Goal: Transaction & Acquisition: Subscribe to service/newsletter

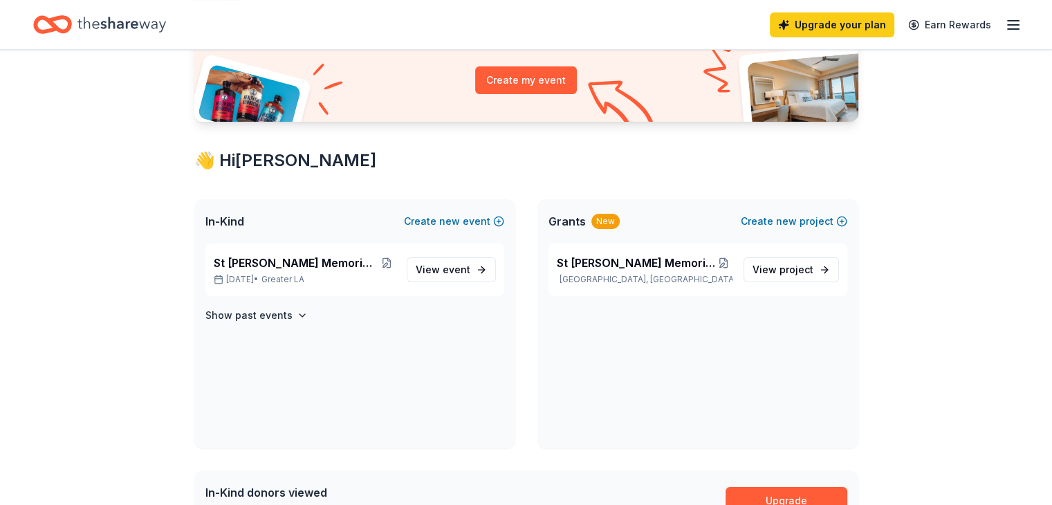
scroll to position [184, 0]
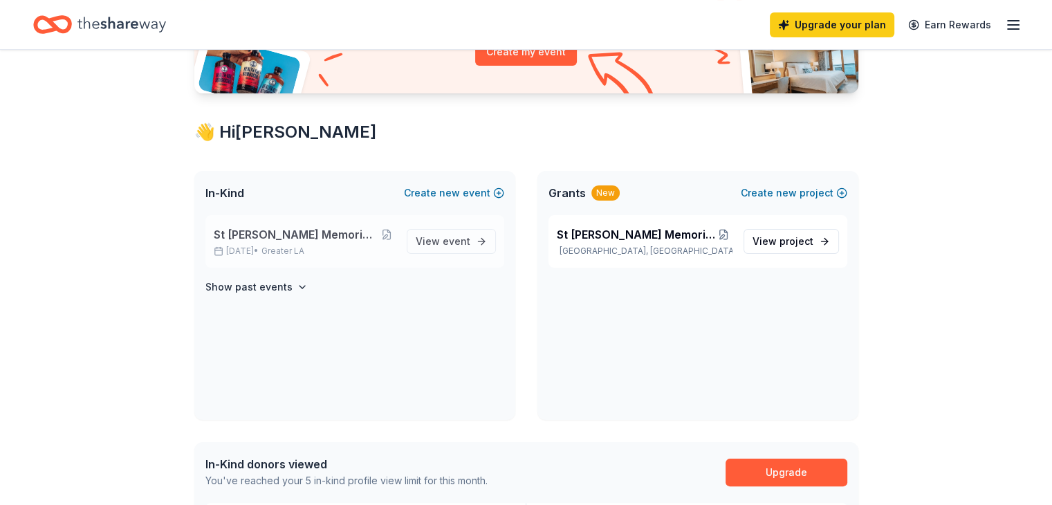
click at [308, 227] on span "St [PERSON_NAME] Memorial Golf Tournament" at bounding box center [296, 234] width 164 height 17
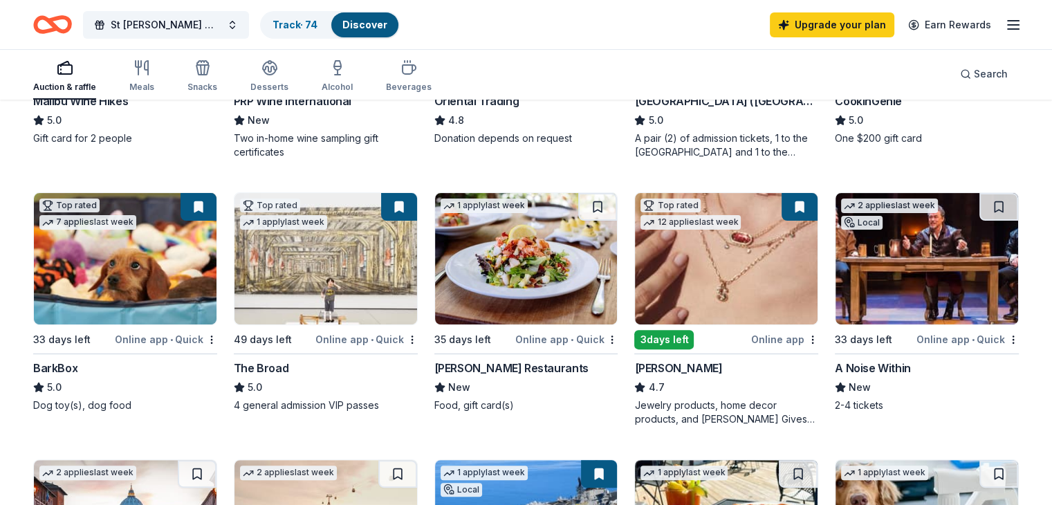
scroll to position [346, 0]
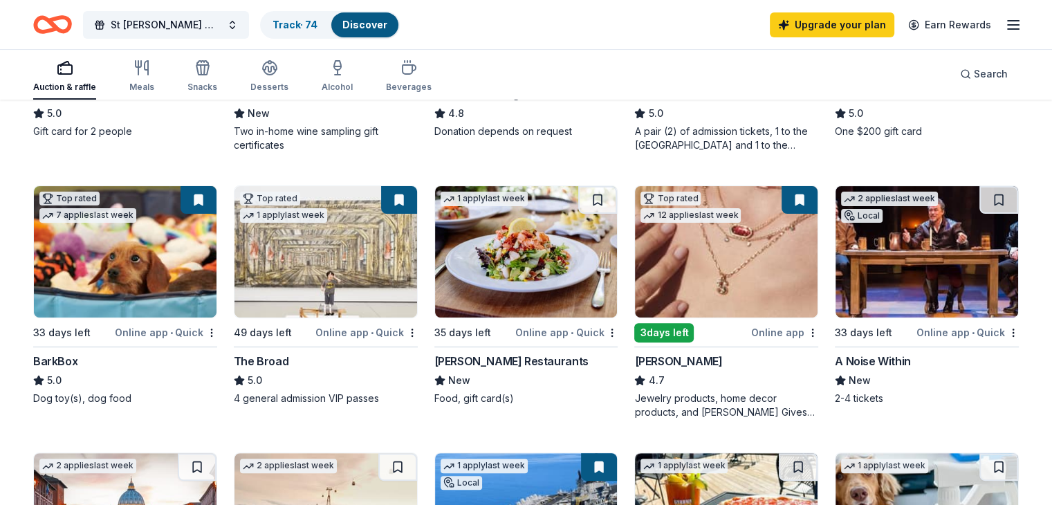
click at [674, 244] on img at bounding box center [726, 251] width 183 height 131
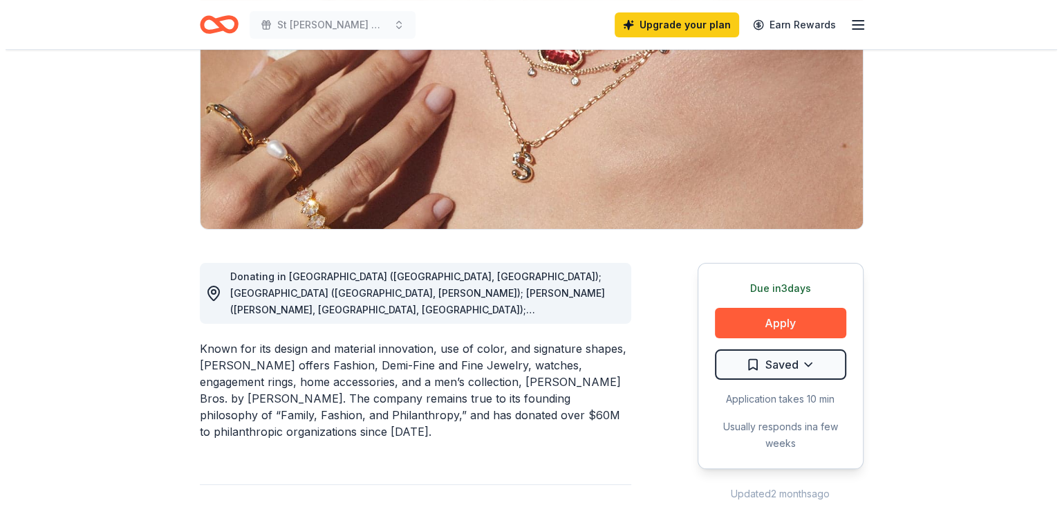
scroll to position [207, 0]
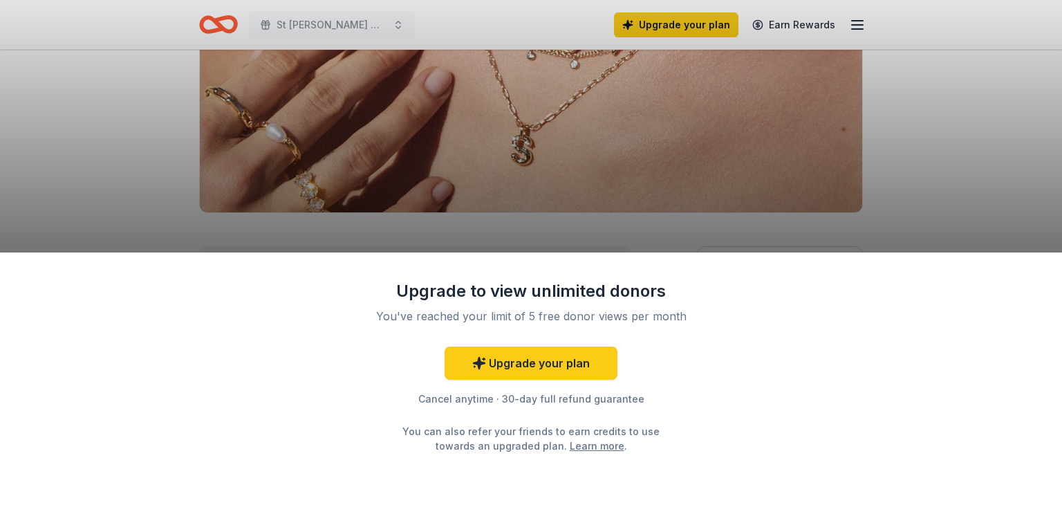
click at [907, 174] on div "Upgrade to view unlimited donors You've reached your limit of 5 free donor view…" at bounding box center [531, 252] width 1062 height 505
click at [541, 359] on link "Upgrade your plan" at bounding box center [531, 362] width 173 height 33
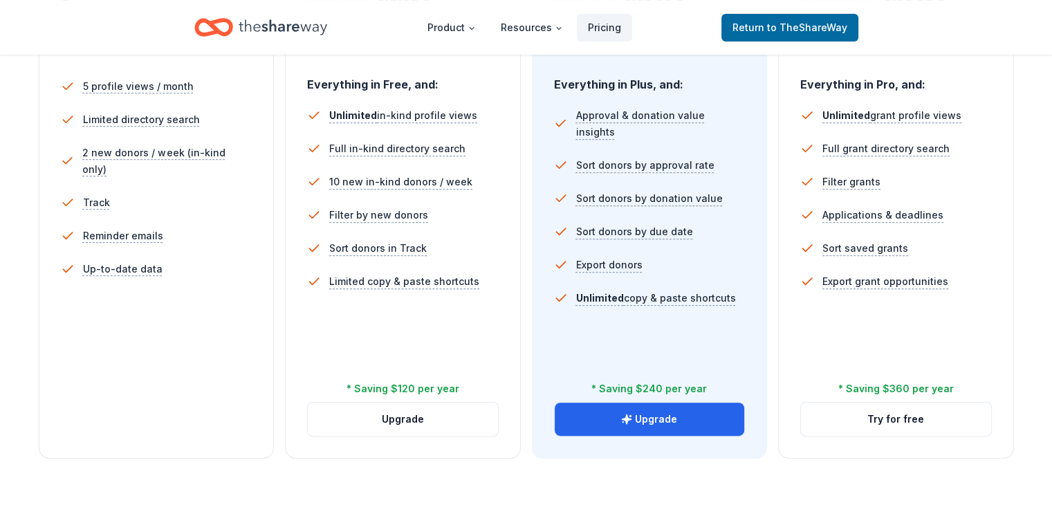
scroll to position [415, 0]
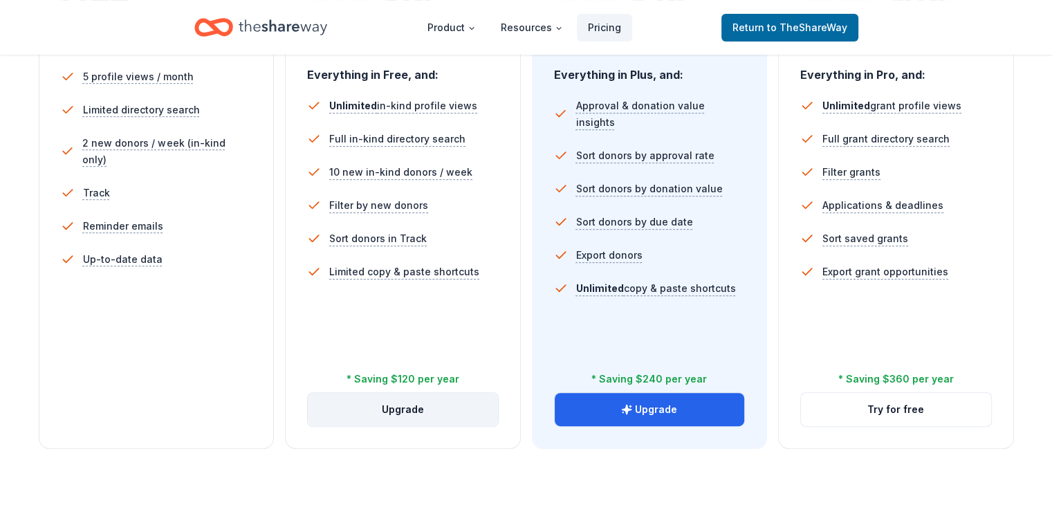
click at [407, 393] on button "Upgrade" at bounding box center [403, 409] width 190 height 33
